Goal: Task Accomplishment & Management: Complete application form

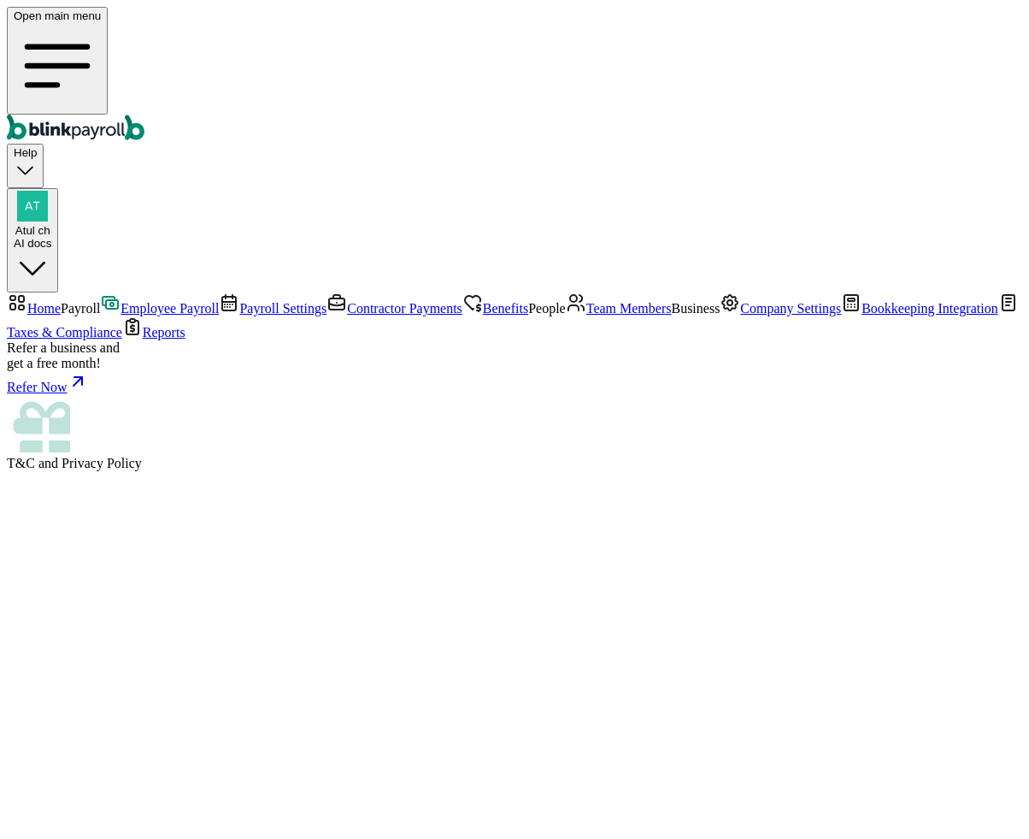
select select "direct_deposit"
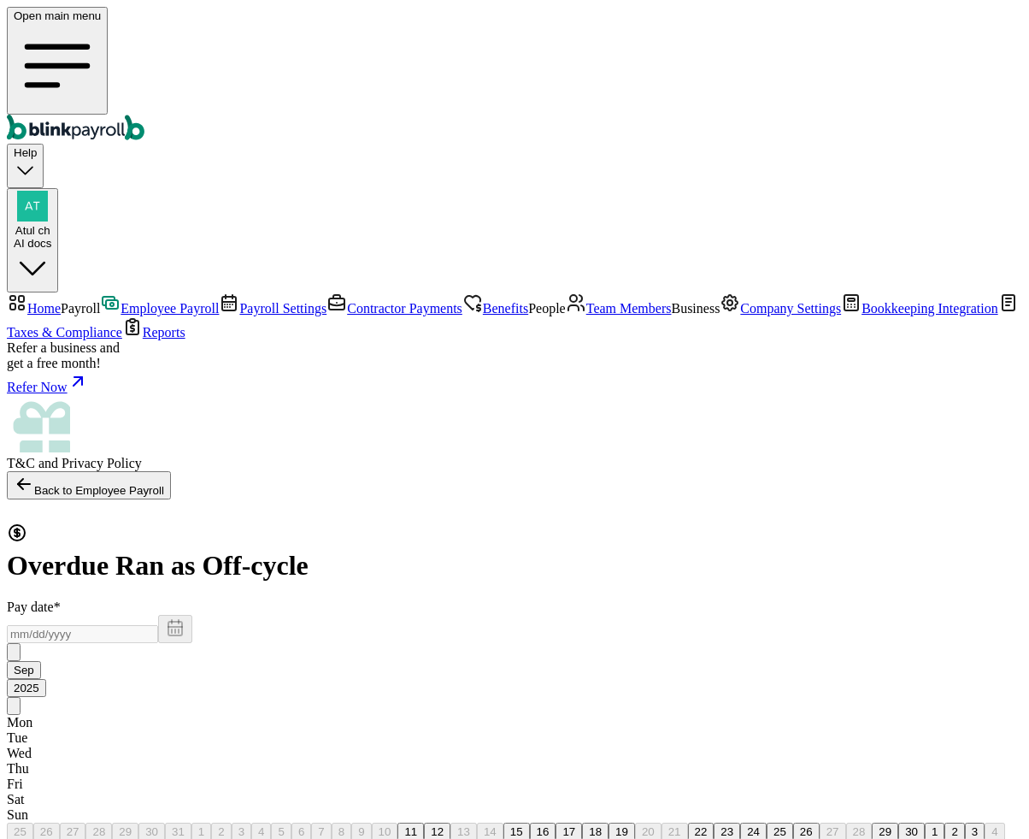
checkbox input "true"
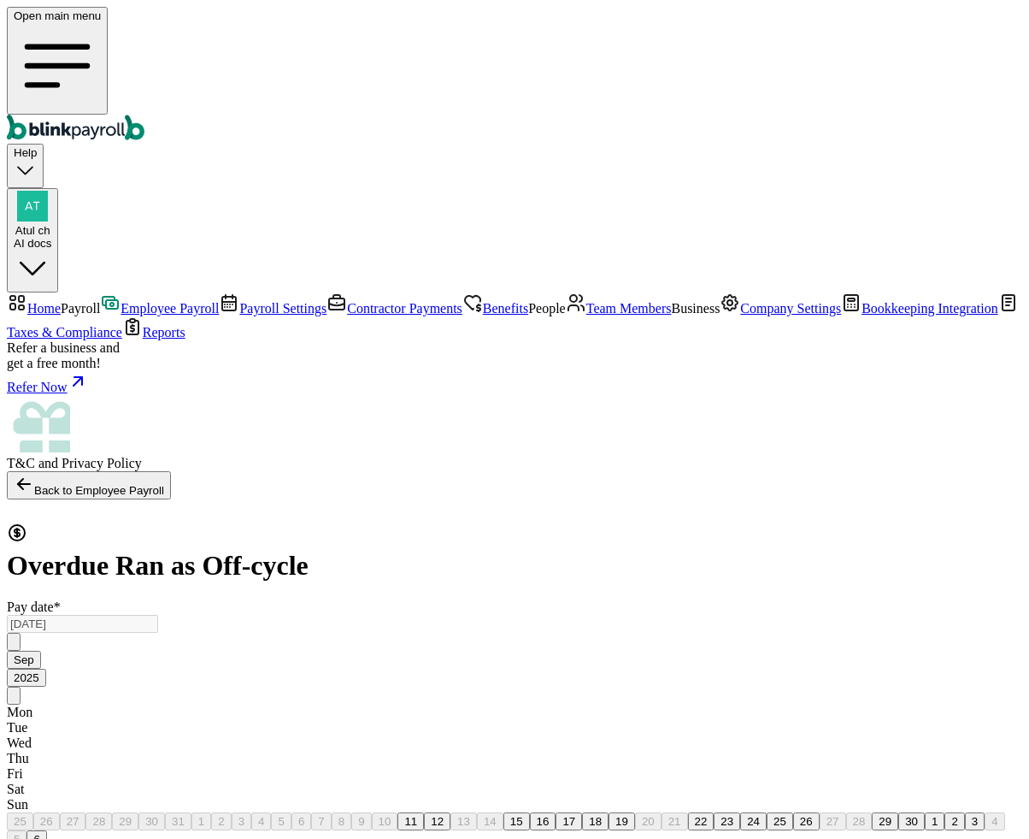
scroll to position [34, 0]
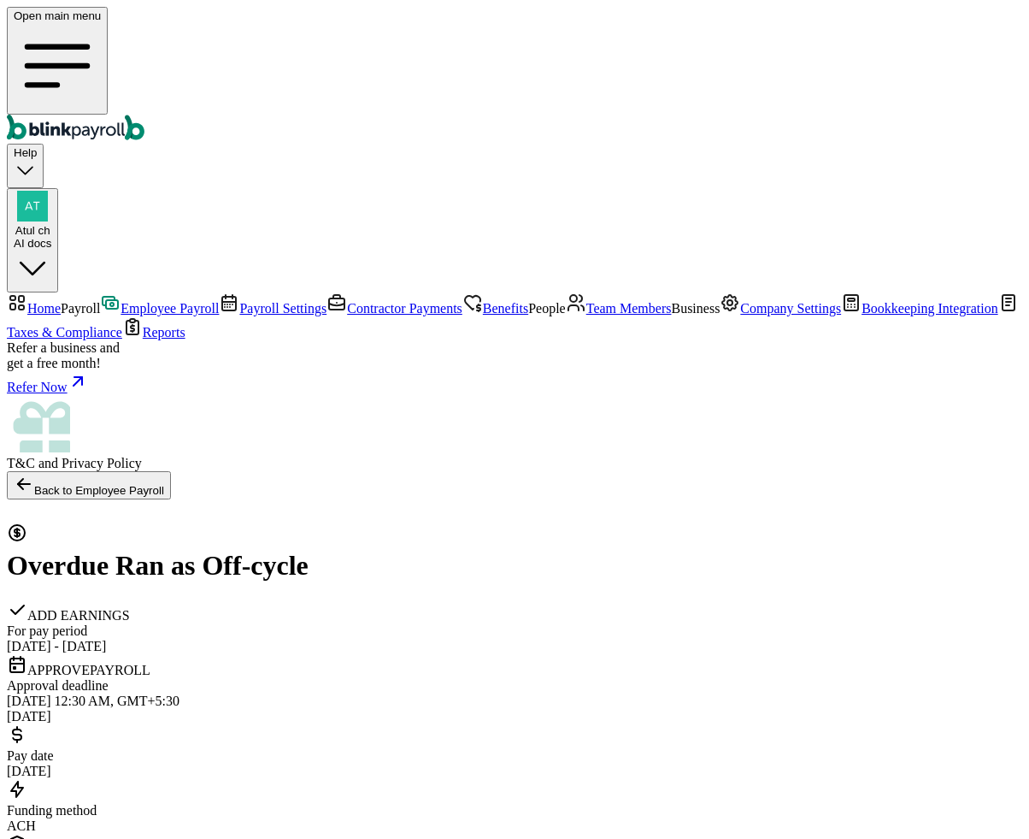
select select "direct_deposit"
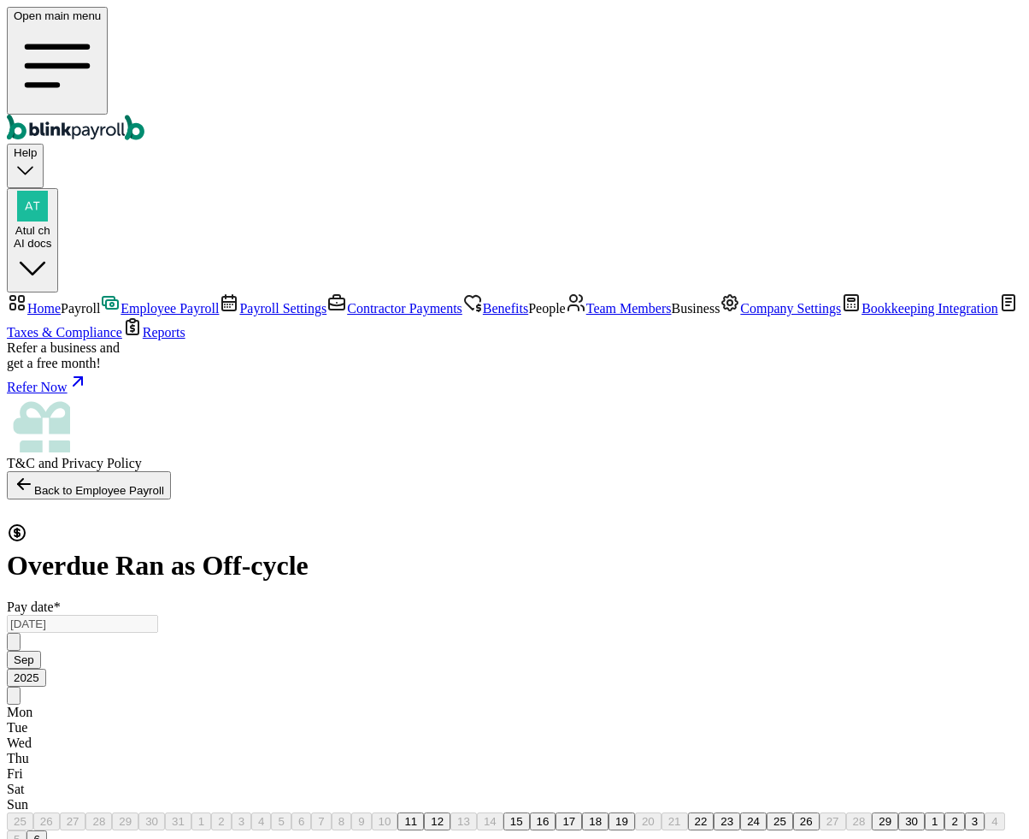
checkbox input "true"
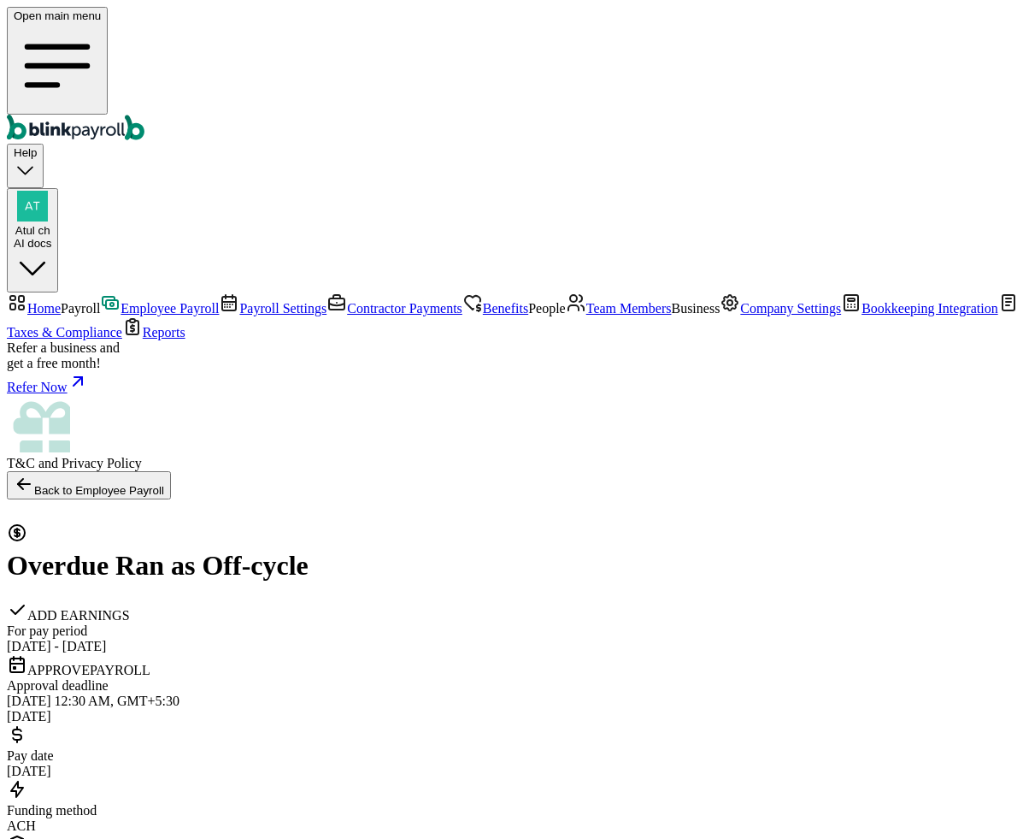
select select "direct_deposit"
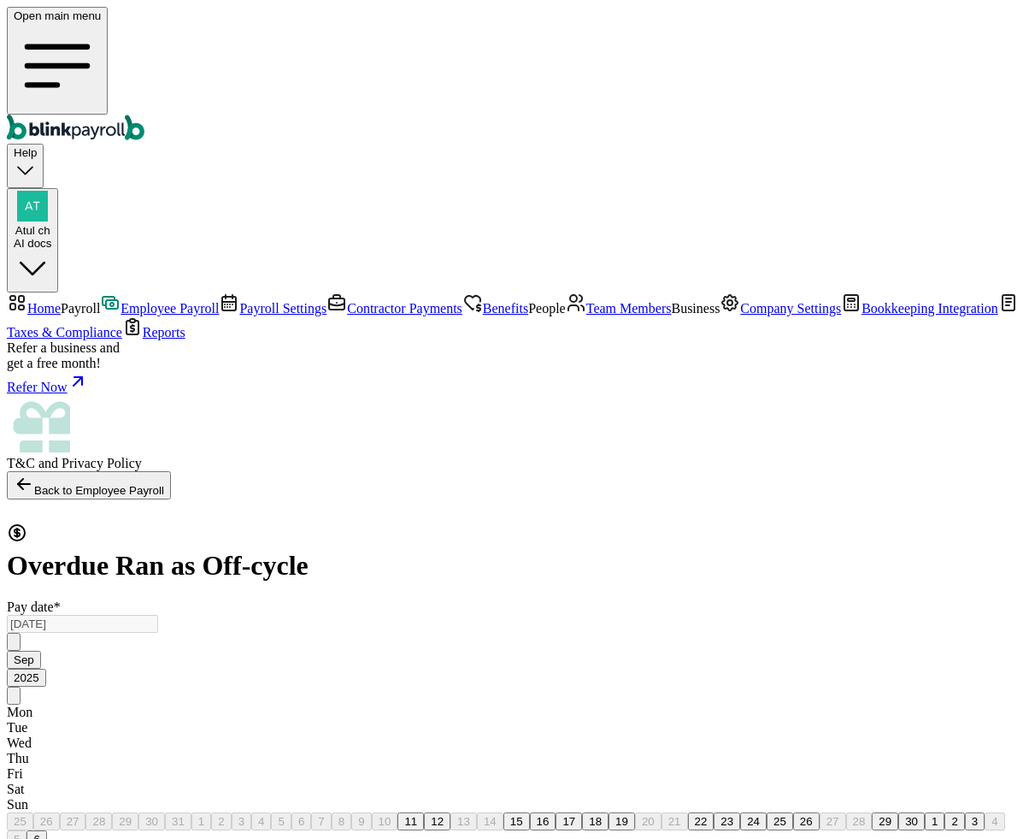
checkbox input "true"
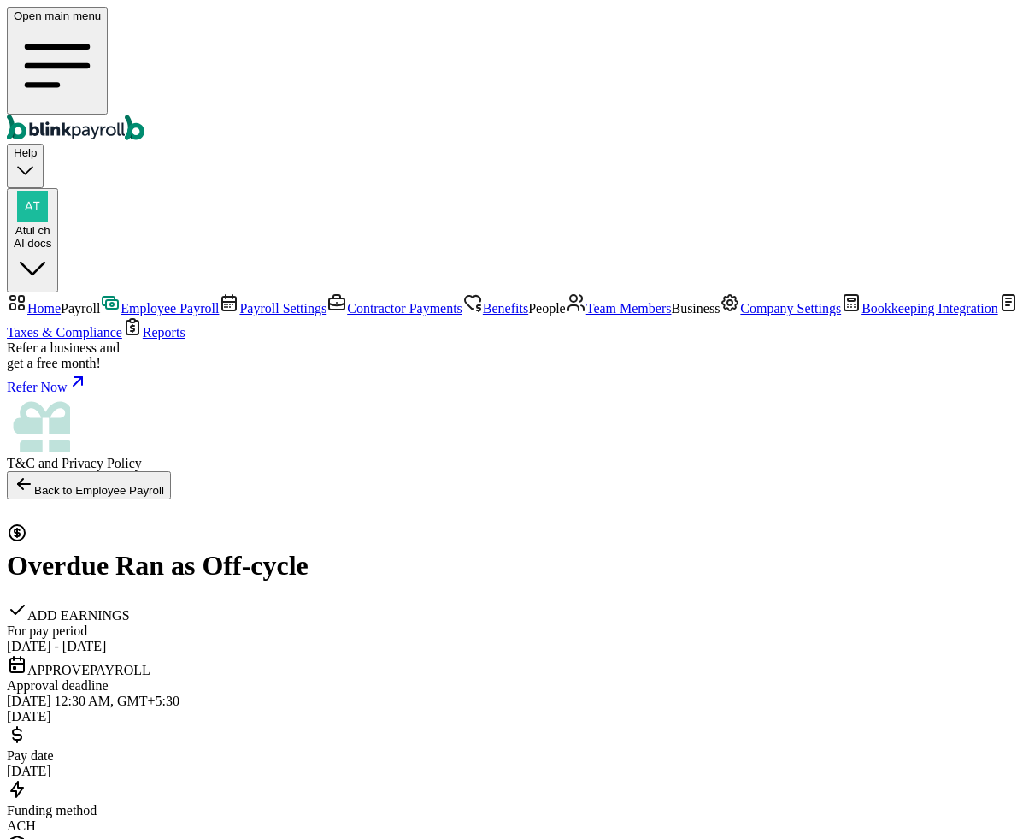
select select "direct_deposit"
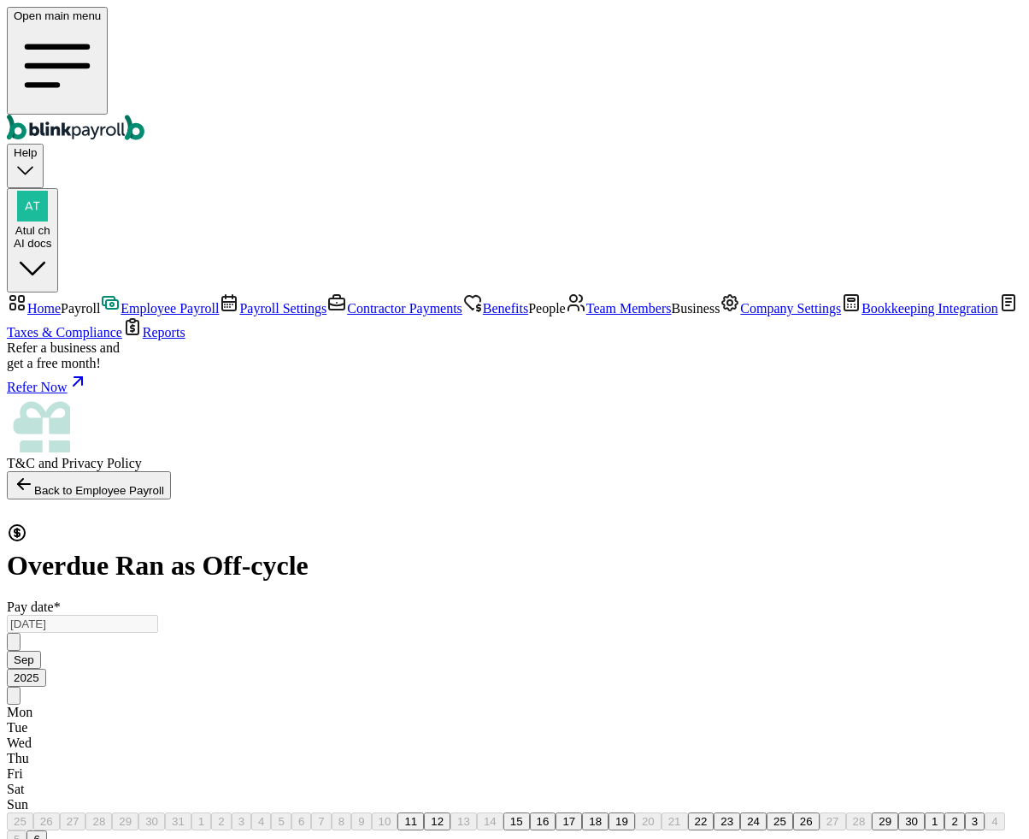
checkbox input "true"
select select "2689"
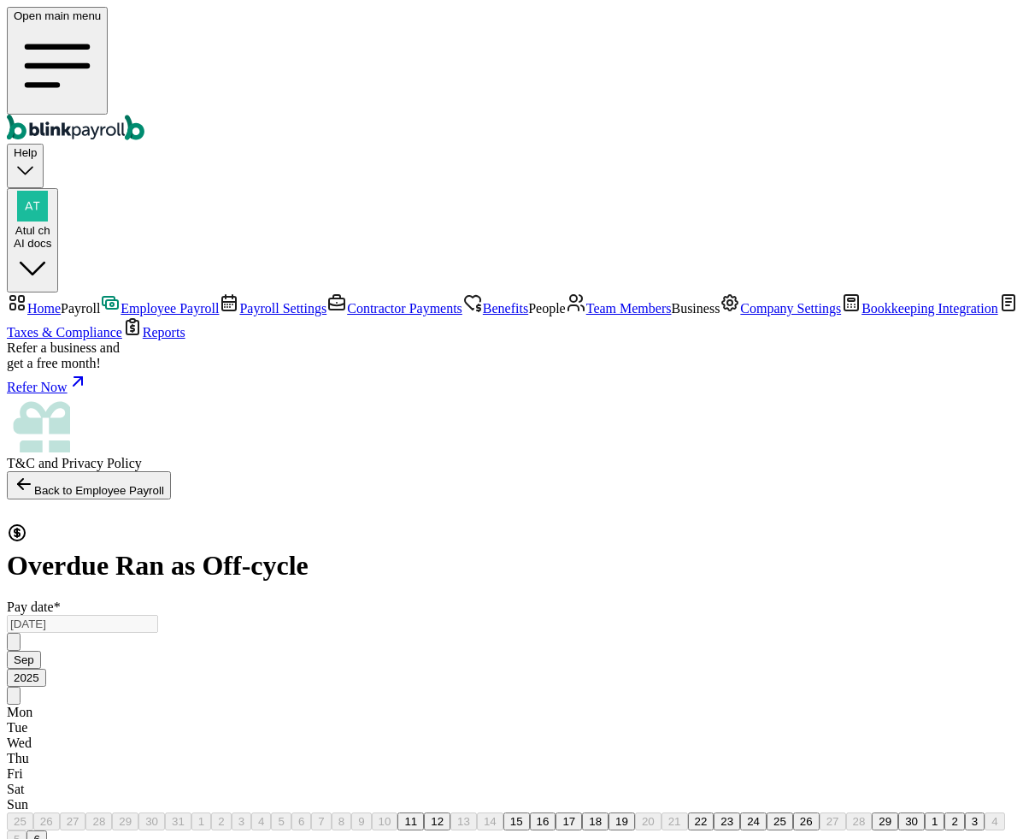
radio input "true"
drag, startPoint x: 514, startPoint y: 589, endPoint x: 376, endPoint y: 474, distance: 179.6
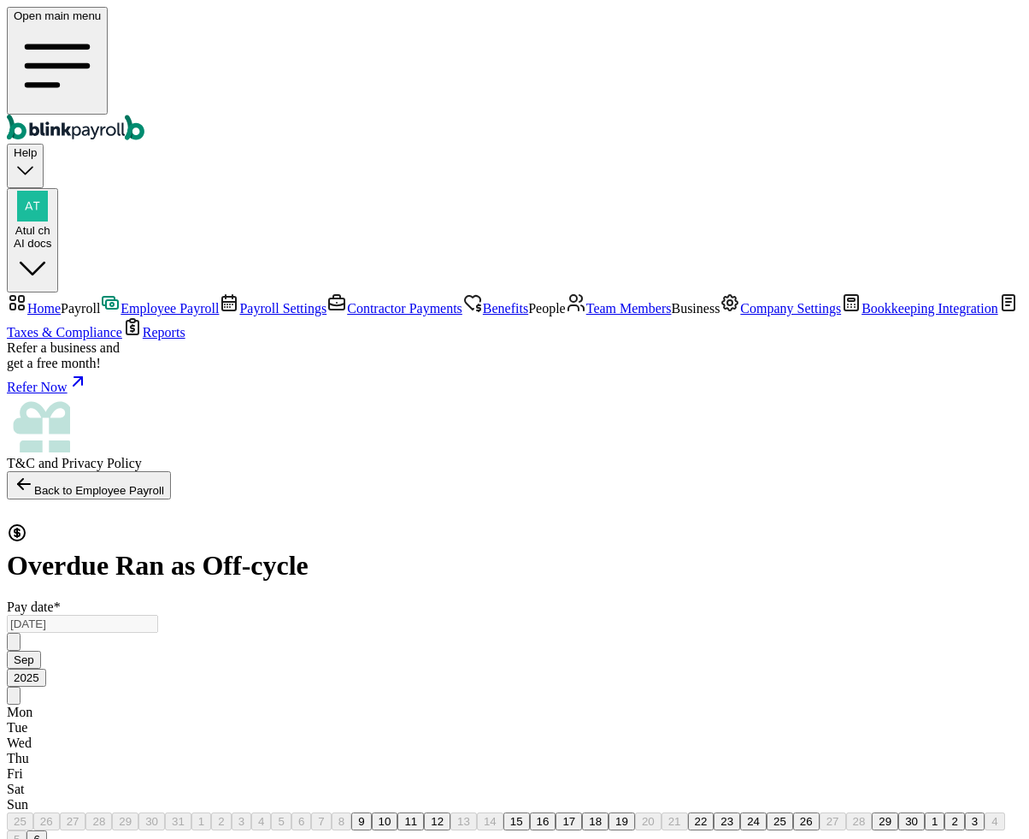
scroll to position [34, 0]
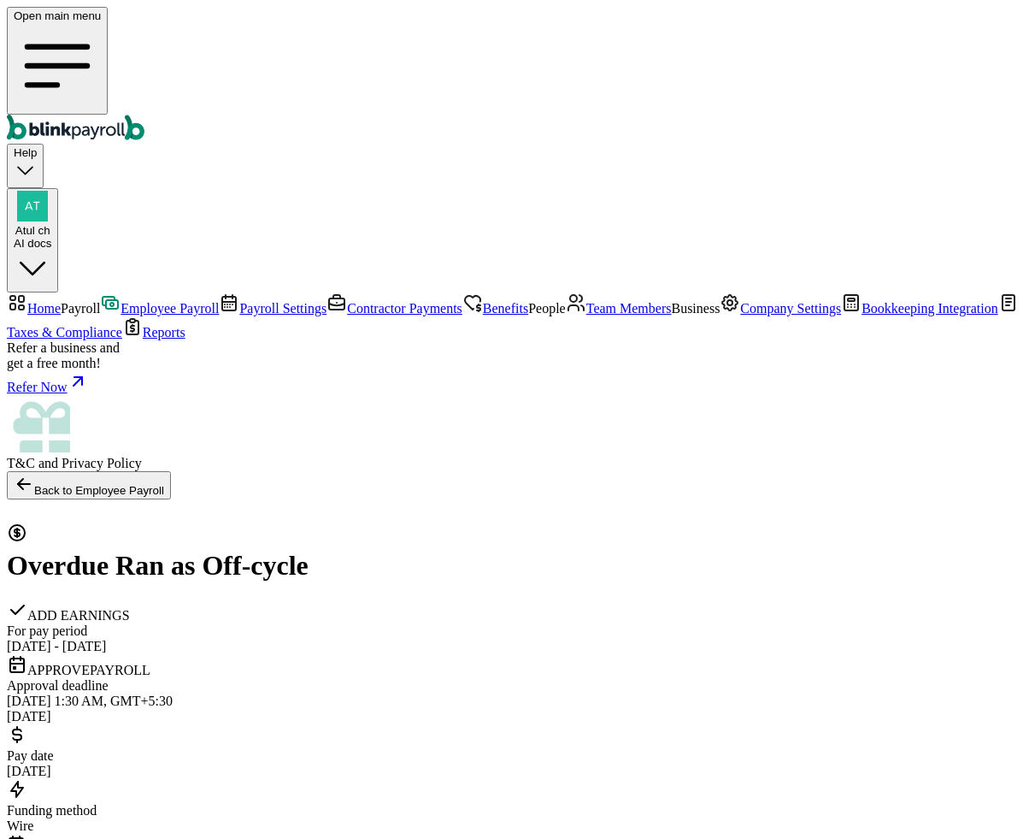
select select "direct_deposit"
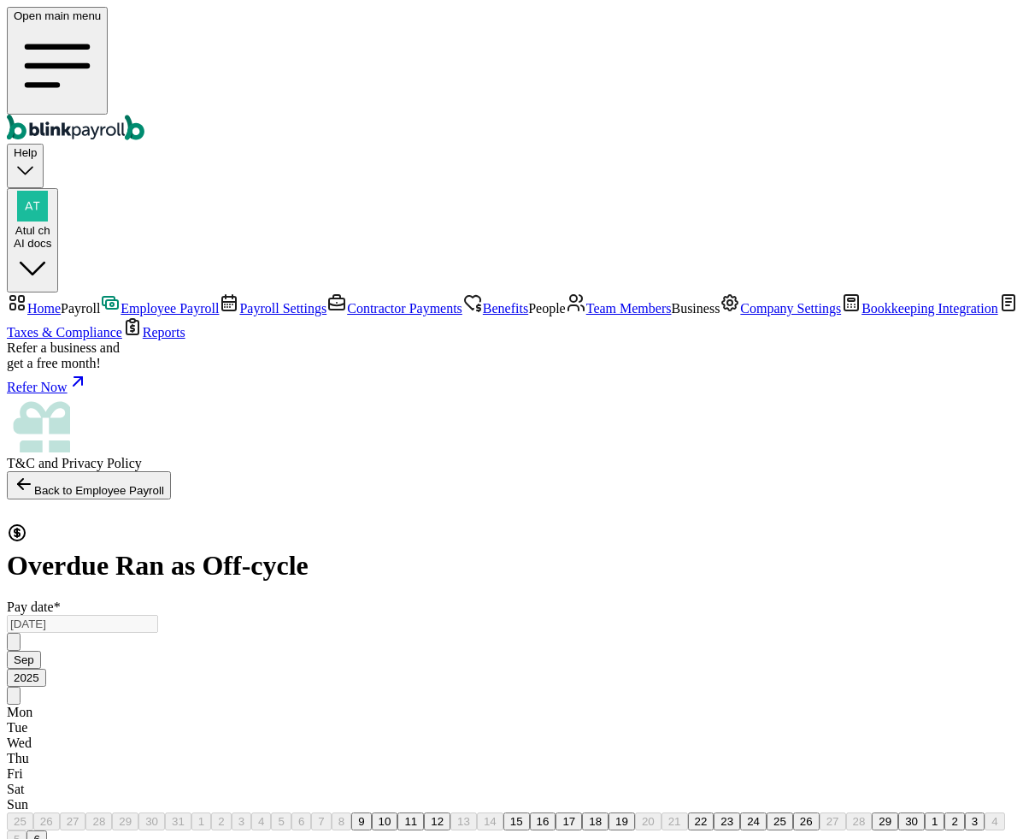
checkbox input "true"
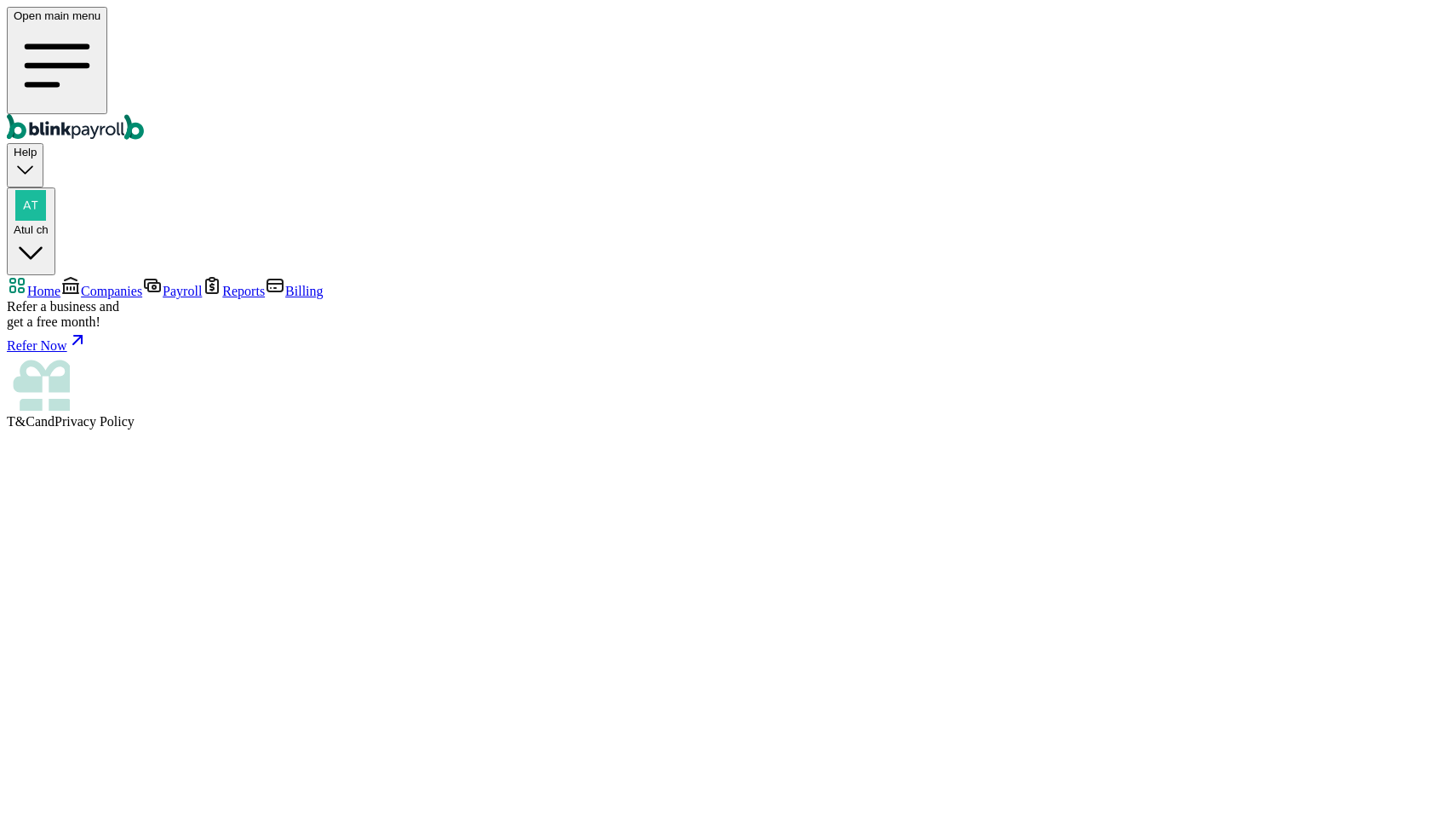
click at [81, 284] on span "Companies" at bounding box center [112, 291] width 62 height 15
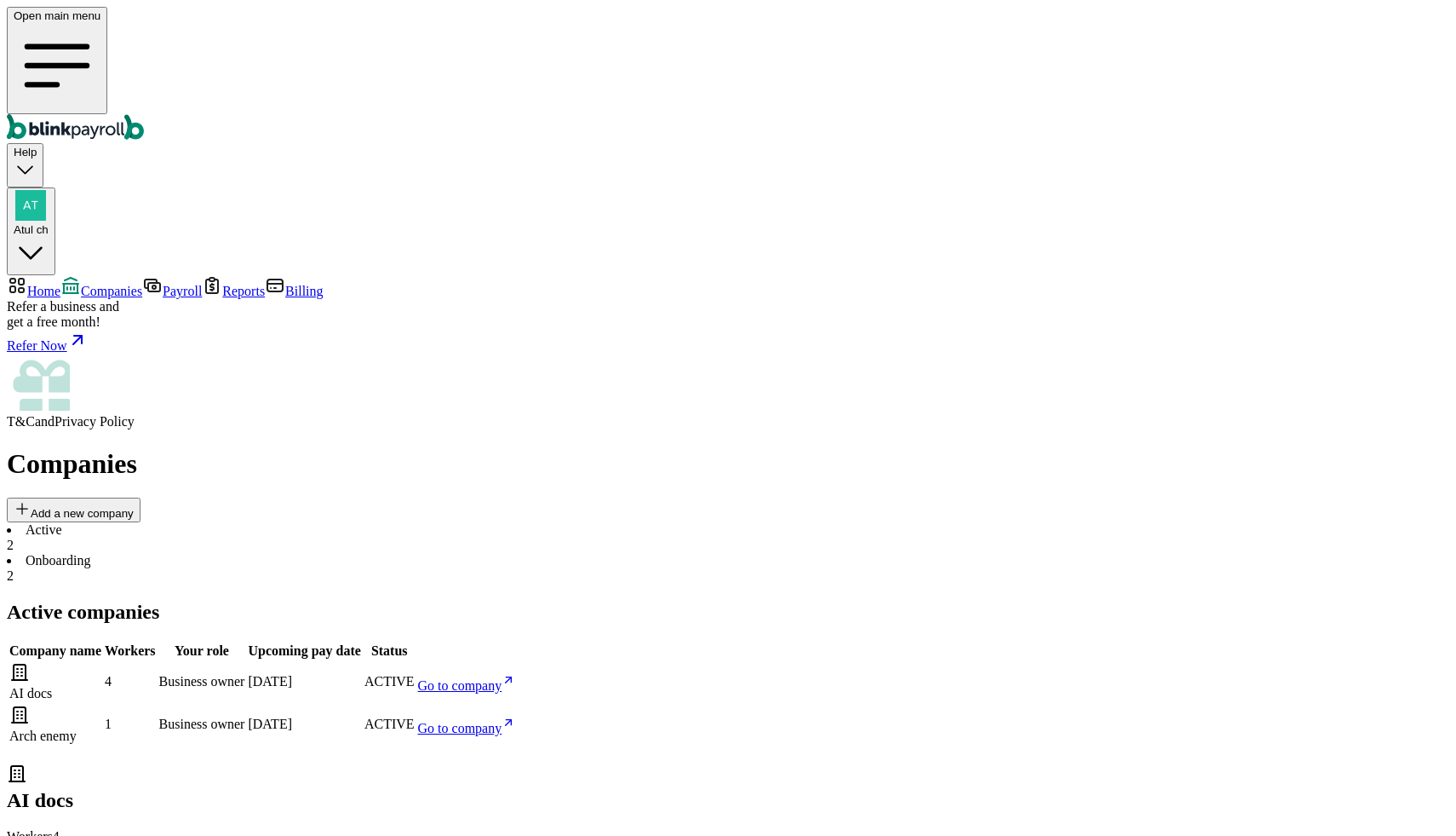
click at [502, 720] on span "Go to company" at bounding box center [460, 727] width 85 height 15
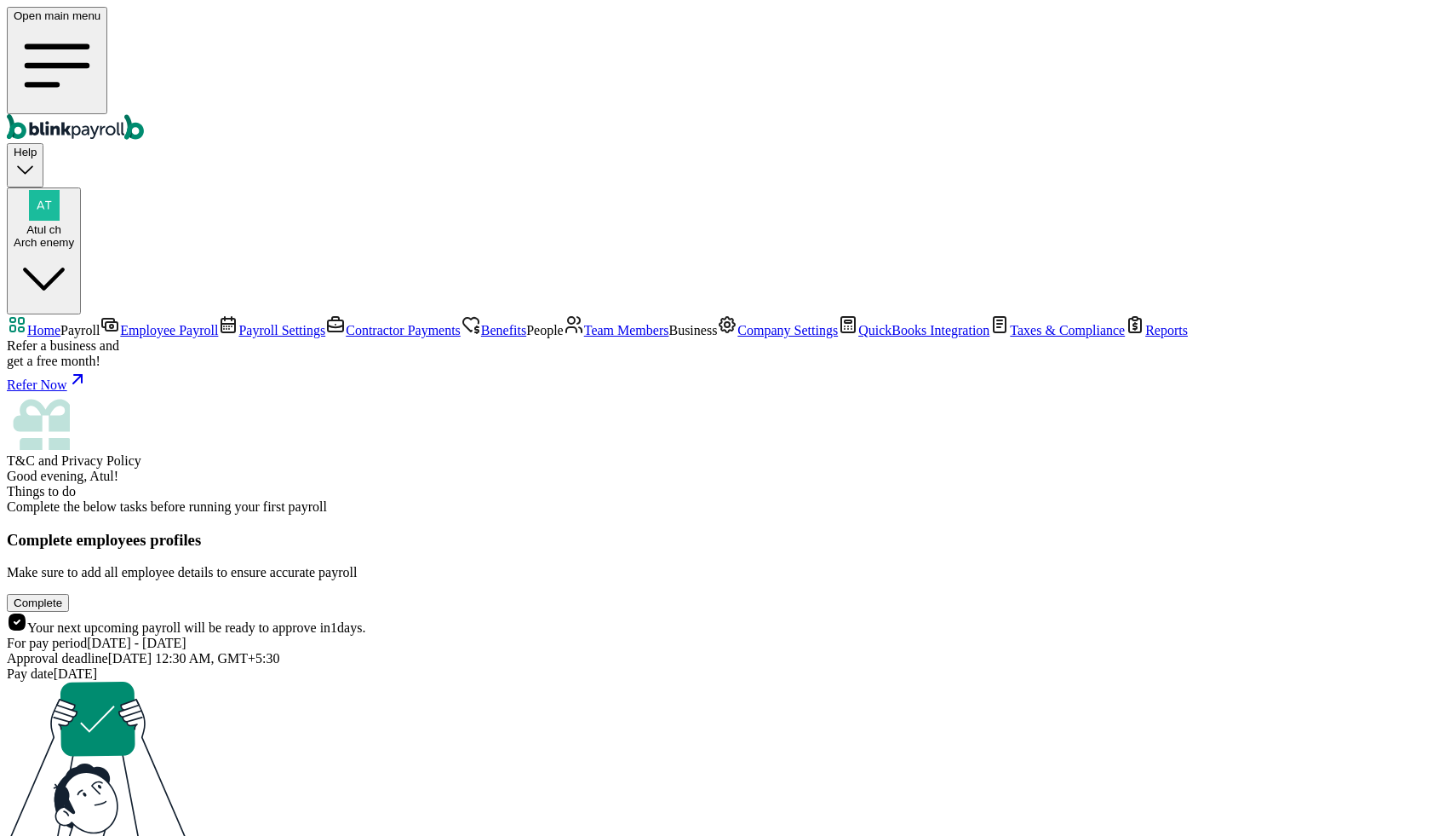
click at [584, 337] on span "Team Members" at bounding box center [625, 330] width 85 height 15
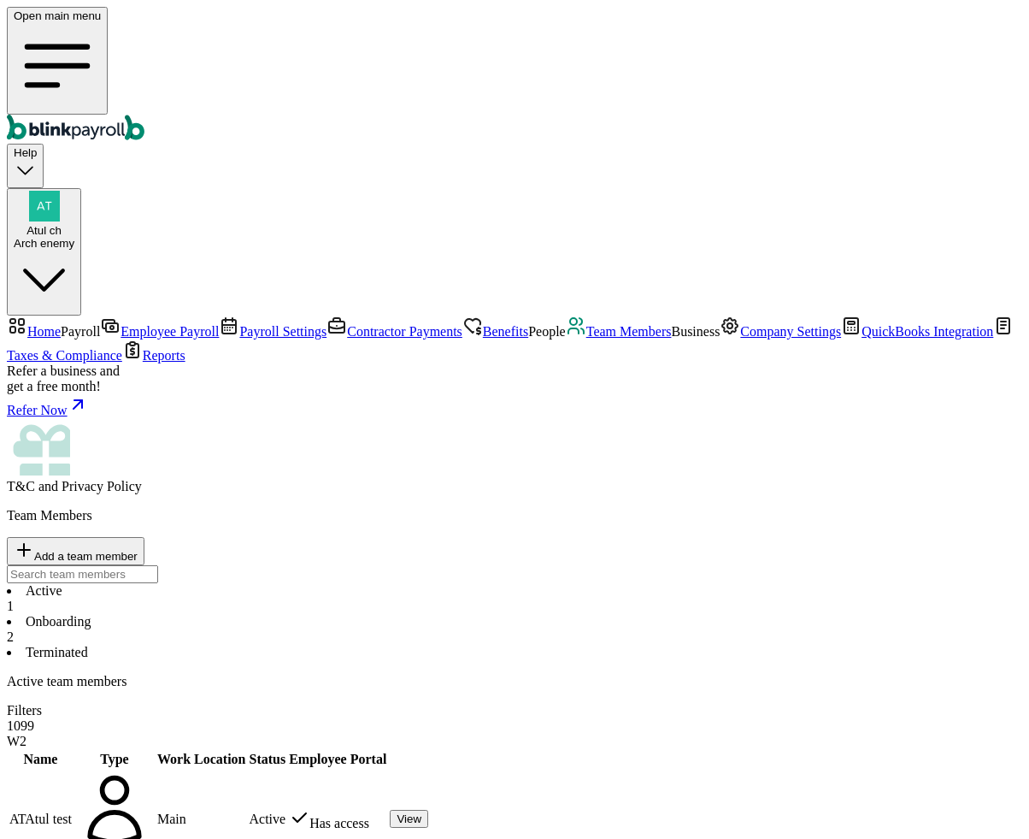
click at [394, 614] on li "Onboarding 2" at bounding box center [514, 629] width 1015 height 31
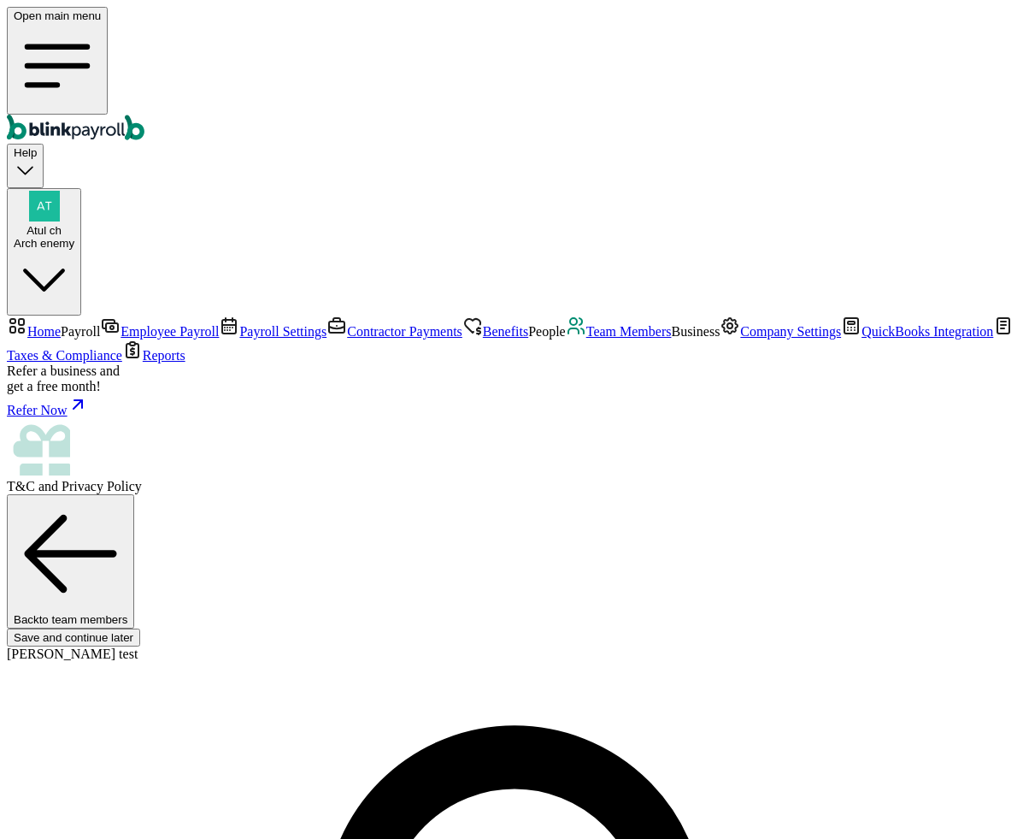
type input "b"
type input "atul+testbr@blink.co"
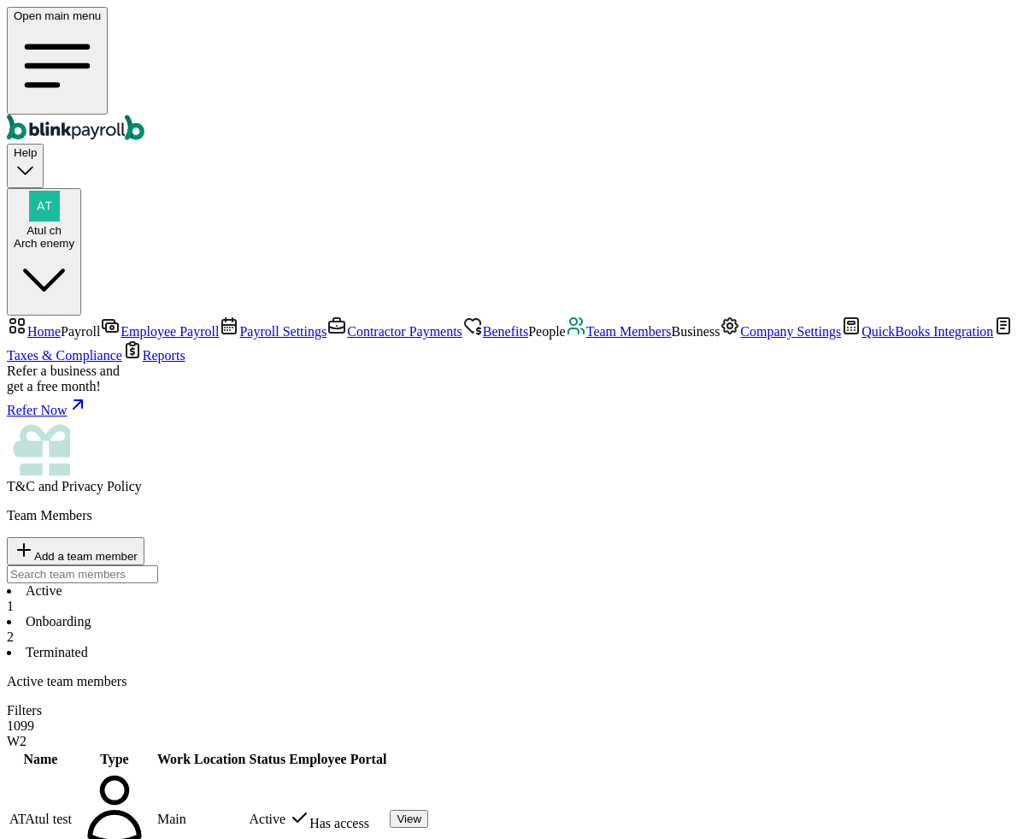
click at [389, 614] on li "Onboarding 2" at bounding box center [514, 629] width 1015 height 31
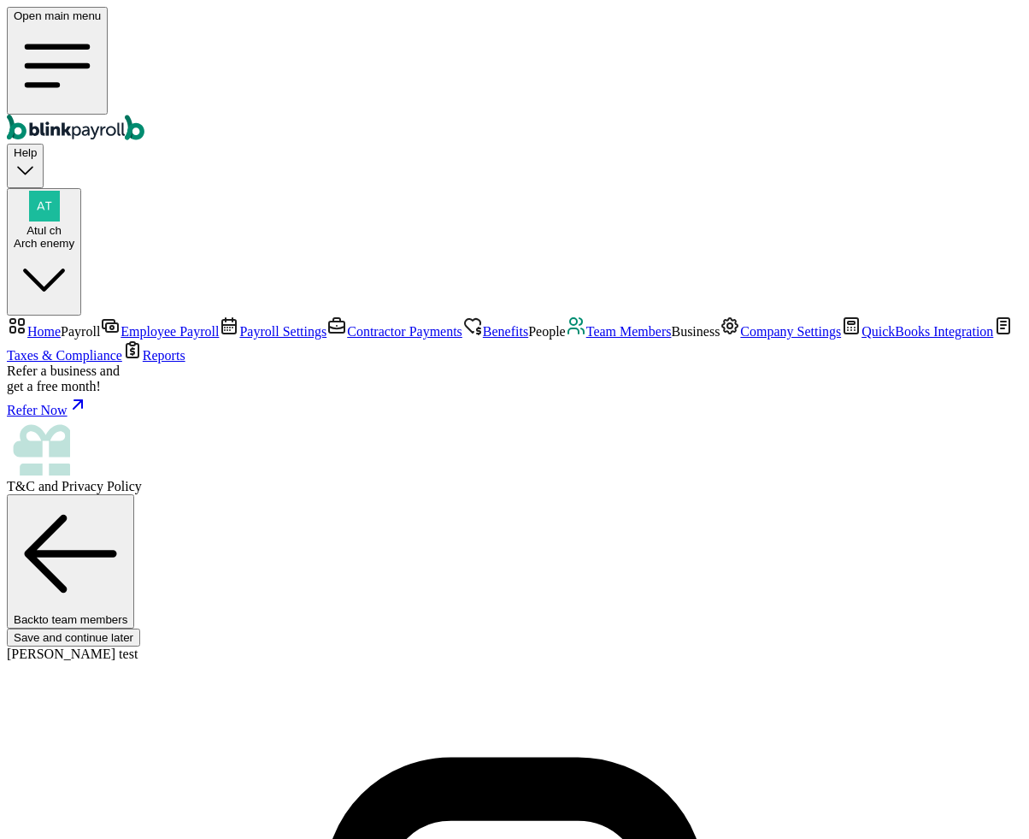
type input "Branko"
type input "test"
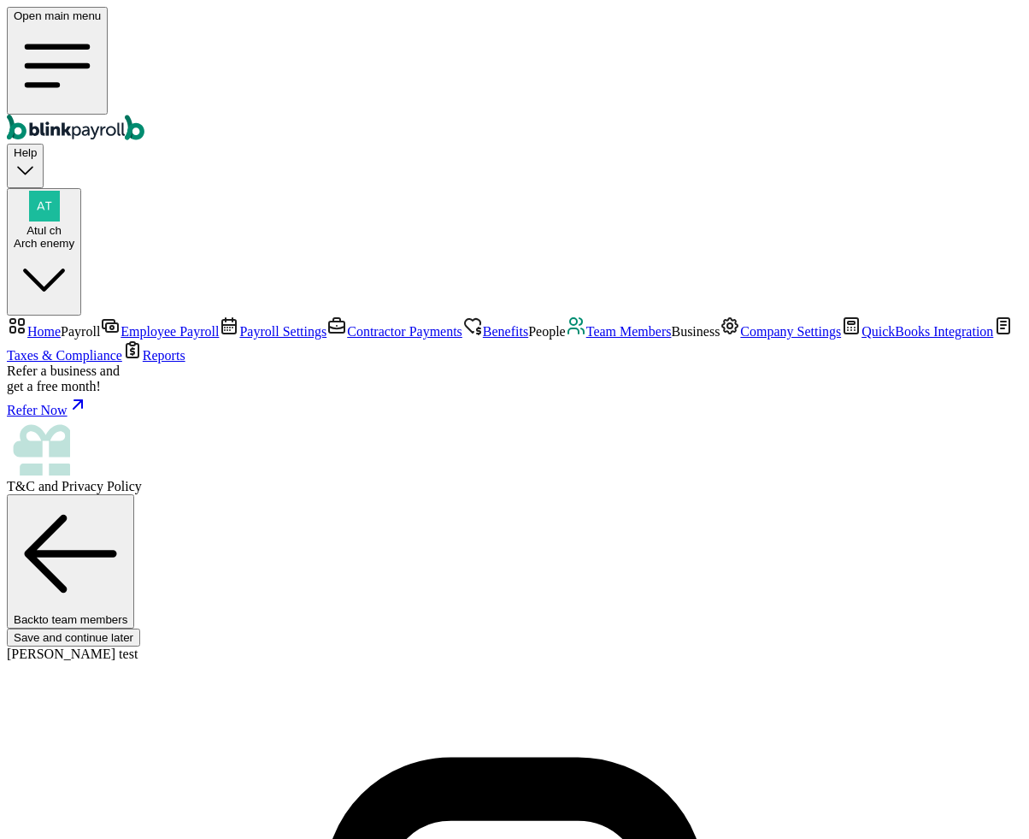
type input "09/01/2001"
type input "con@con.cc"
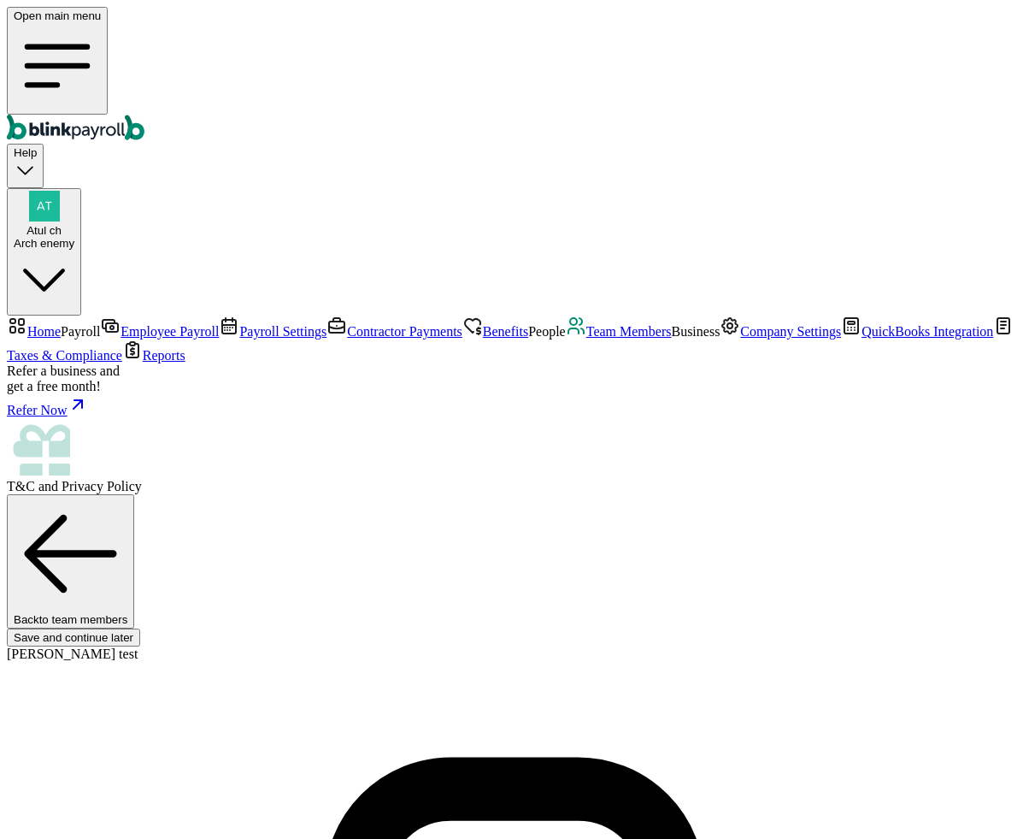
scroll to position [0, 0]
type input "5 Texas a and M Univ"
type input "College Station"
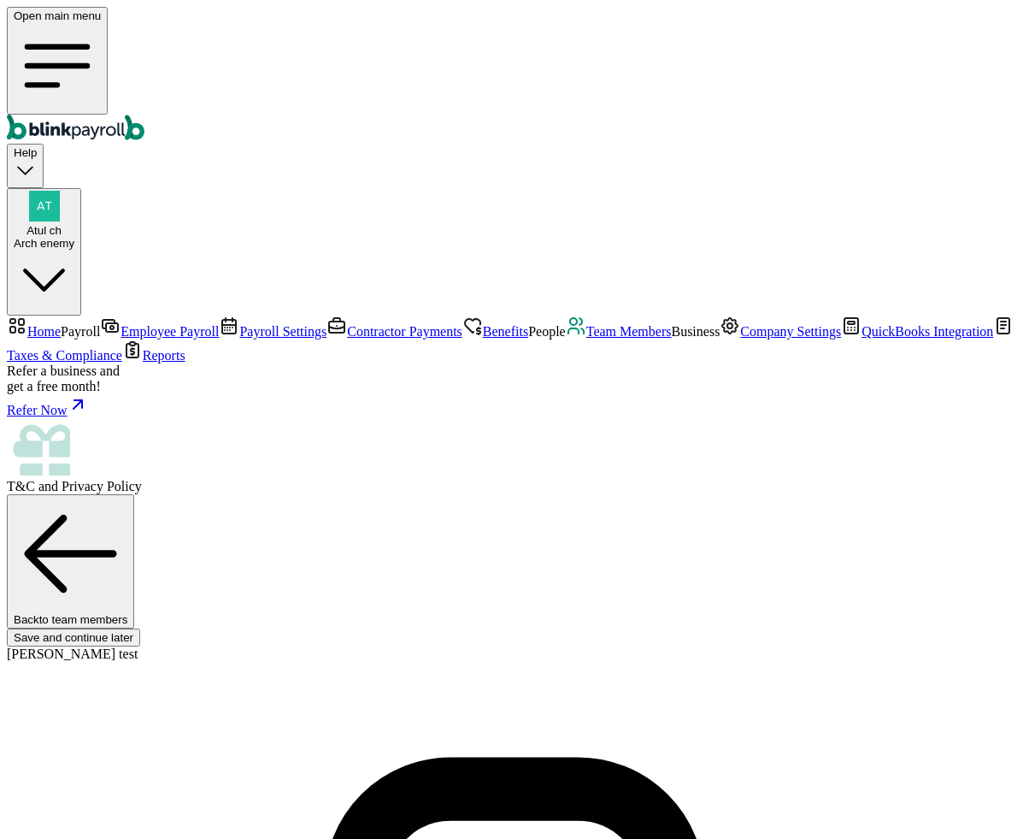
type input "TX"
type input "77843"
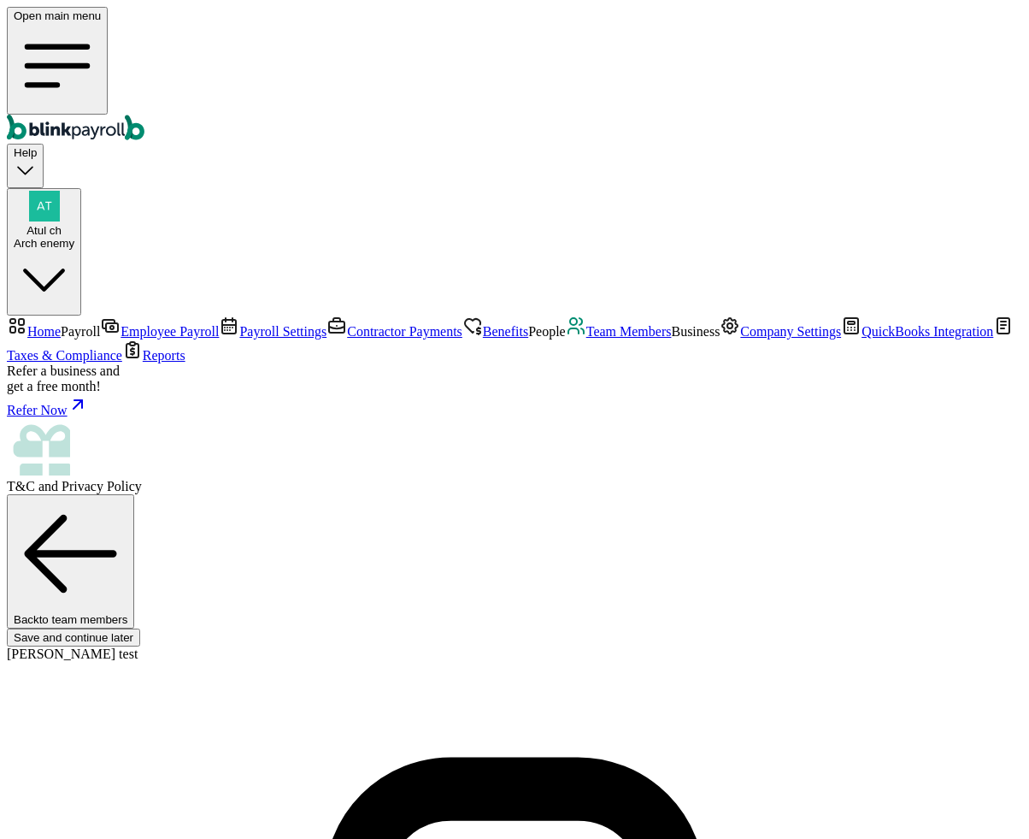
select select "5 Indiana Ave"
type input "09/01/2025"
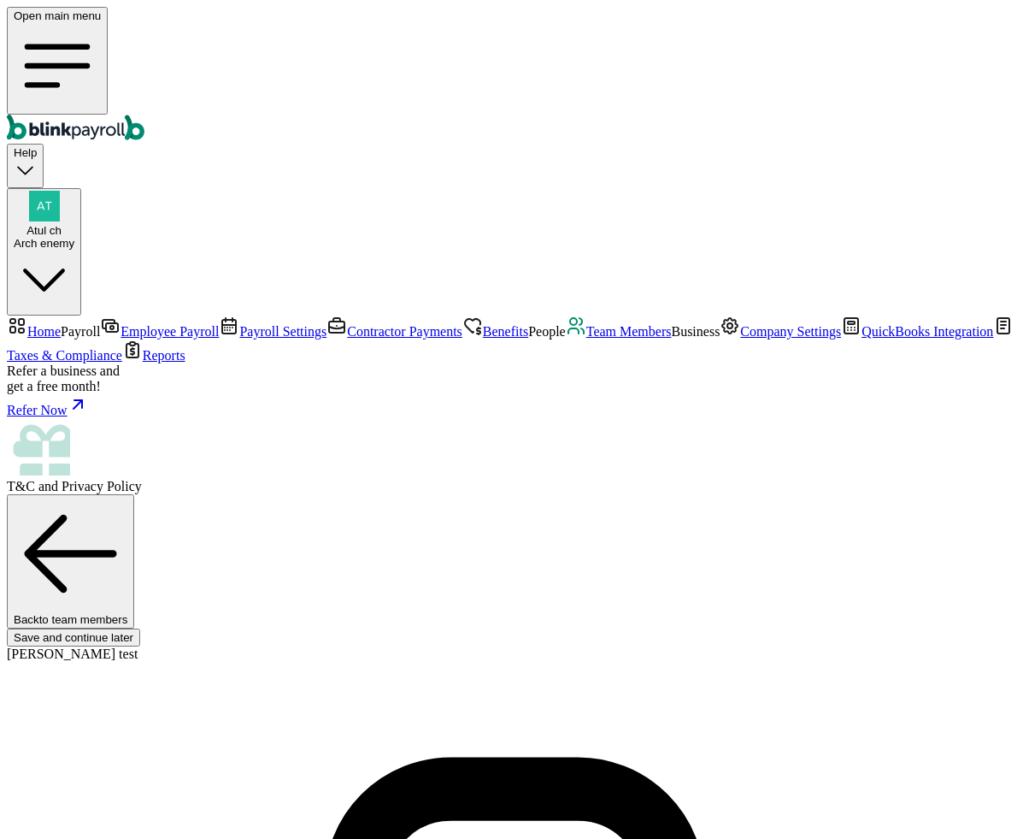
type input "11"
radio input "true"
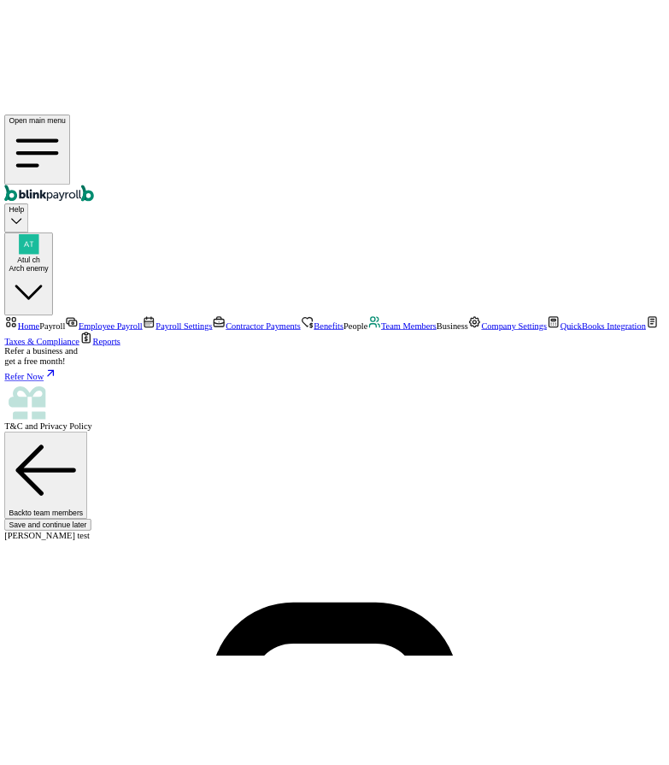
scroll to position [111, 0]
